Goal: Task Accomplishment & Management: Use online tool/utility

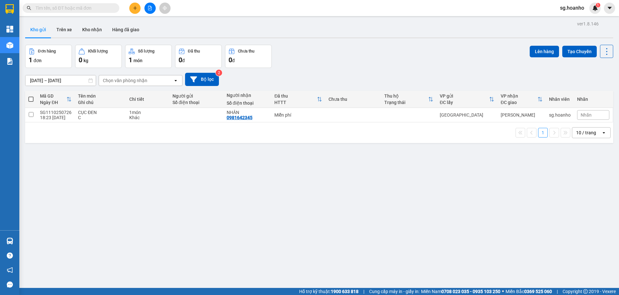
click at [89, 8] on input "text" at bounding box center [73, 8] width 76 height 7
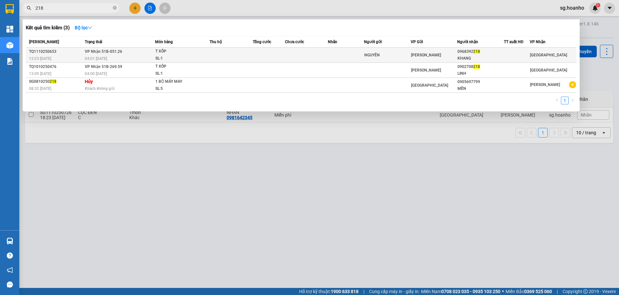
type input "218"
click at [274, 48] on td at bounding box center [269, 55] width 32 height 15
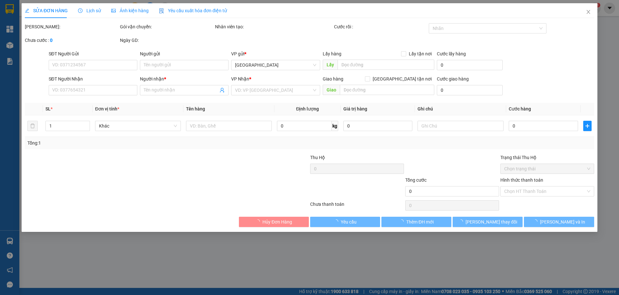
type input "NGUYÊN"
type input "0968392218"
type input "KHANG"
